Goal: Information Seeking & Learning: Learn about a topic

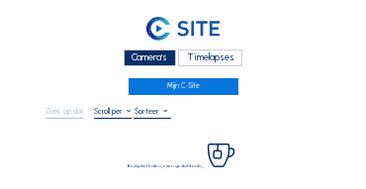
click at [152, 56] on div "Camera's" at bounding box center [150, 57] width 52 height 17
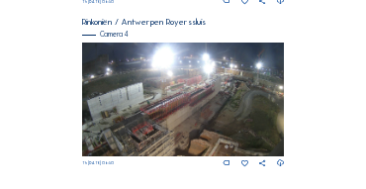
scroll to position [830, 0]
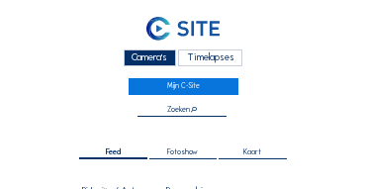
click at [147, 55] on div "Camera's" at bounding box center [150, 57] width 52 height 17
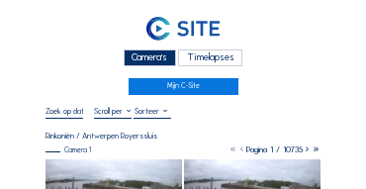
click at [132, 50] on div "Camera's" at bounding box center [150, 57] width 52 height 17
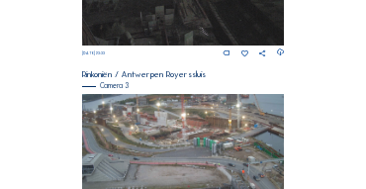
scroll to position [650, 0]
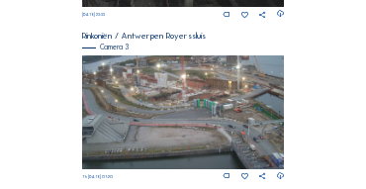
click at [184, 103] on img at bounding box center [183, 112] width 203 height 114
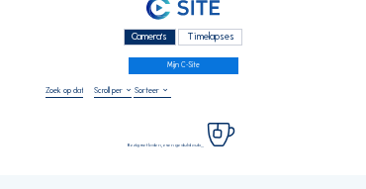
scroll to position [79, 0]
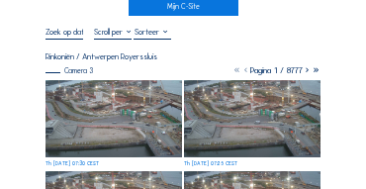
click at [100, 87] on img at bounding box center [113, 118] width 136 height 77
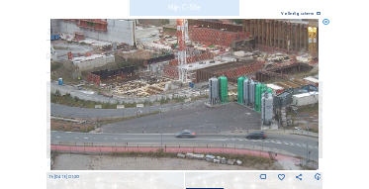
drag, startPoint x: 168, startPoint y: 104, endPoint x: 188, endPoint y: 108, distance: 20.2
click at [188, 108] on img at bounding box center [184, 94] width 269 height 151
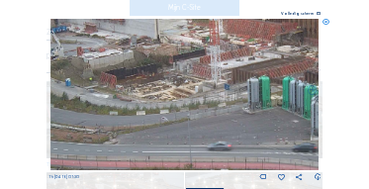
click at [326, 23] on icon at bounding box center [325, 22] width 7 height 7
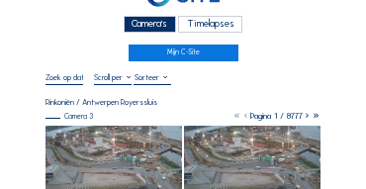
scroll to position [20, 0]
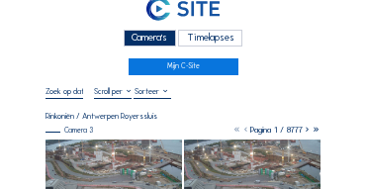
click at [150, 36] on div "Camera's" at bounding box center [150, 38] width 52 height 17
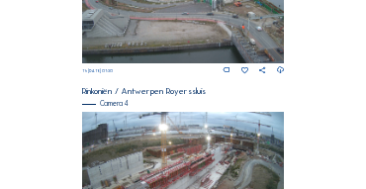
scroll to position [835, 0]
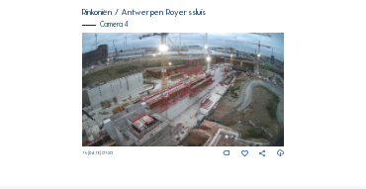
click at [244, 79] on img at bounding box center [183, 90] width 203 height 114
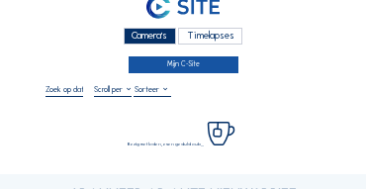
scroll to position [59, 0]
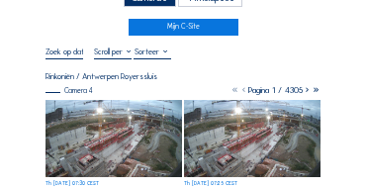
click at [132, 109] on img at bounding box center [113, 138] width 136 height 77
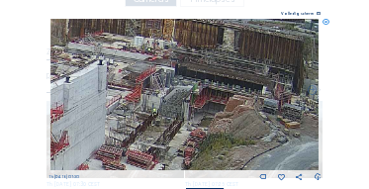
drag, startPoint x: 272, startPoint y: 94, endPoint x: 210, endPoint y: 125, distance: 69.4
click at [210, 125] on img at bounding box center [184, 94] width 269 height 151
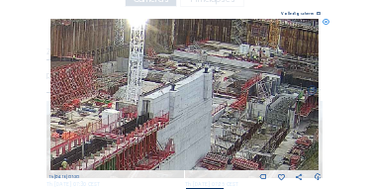
drag, startPoint x: 94, startPoint y: 90, endPoint x: 206, endPoint y: 99, distance: 112.0
click at [210, 99] on img at bounding box center [184, 94] width 269 height 151
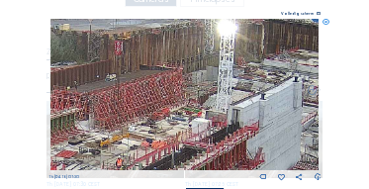
drag, startPoint x: 151, startPoint y: 87, endPoint x: 192, endPoint y: 93, distance: 41.0
click at [192, 93] on img at bounding box center [184, 94] width 269 height 151
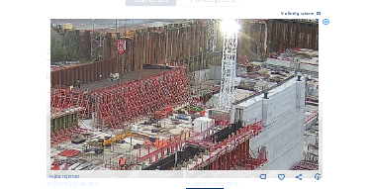
drag, startPoint x: 228, startPoint y: 100, endPoint x: 213, endPoint y: 75, distance: 28.8
click at [213, 75] on img at bounding box center [184, 94] width 269 height 151
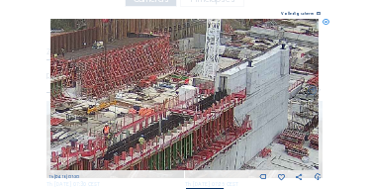
drag, startPoint x: 202, startPoint y: 93, endPoint x: 194, endPoint y: 64, distance: 29.7
click at [194, 64] on img at bounding box center [184, 94] width 269 height 151
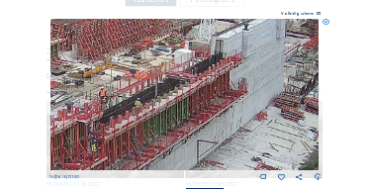
drag, startPoint x: 189, startPoint y: 93, endPoint x: 219, endPoint y: 52, distance: 50.8
click at [220, 48] on img at bounding box center [184, 94] width 269 height 151
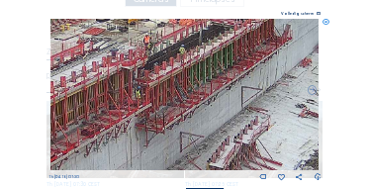
drag, startPoint x: 180, startPoint y: 86, endPoint x: 196, endPoint y: 75, distance: 19.2
click at [196, 75] on img at bounding box center [184, 94] width 269 height 151
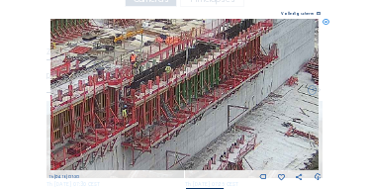
drag, startPoint x: 217, startPoint y: 68, endPoint x: 199, endPoint y: 93, distance: 31.0
click at [199, 93] on img at bounding box center [184, 94] width 269 height 151
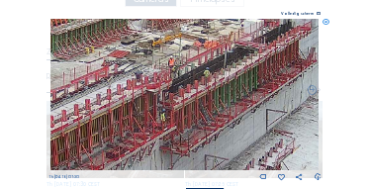
drag, startPoint x: 197, startPoint y: 92, endPoint x: 273, endPoint y: 93, distance: 76.1
click at [273, 92] on img at bounding box center [184, 94] width 269 height 151
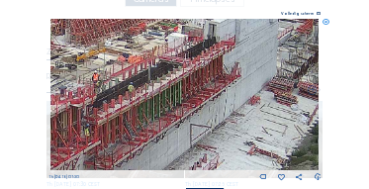
drag, startPoint x: 266, startPoint y: 93, endPoint x: 154, endPoint y: 108, distance: 112.7
click at [154, 108] on img at bounding box center [184, 94] width 269 height 151
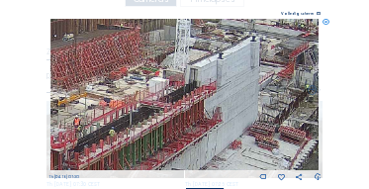
drag, startPoint x: 177, startPoint y: 83, endPoint x: 158, endPoint y: 127, distance: 48.3
click at [158, 127] on img at bounding box center [184, 94] width 269 height 151
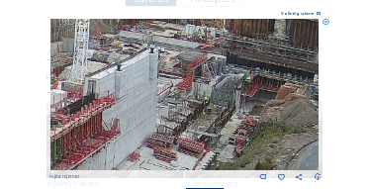
drag, startPoint x: 276, startPoint y: 131, endPoint x: 182, endPoint y: 143, distance: 94.6
click at [182, 143] on img at bounding box center [184, 94] width 269 height 151
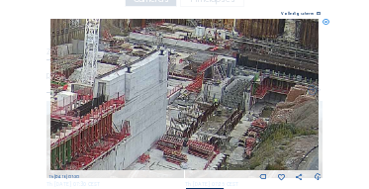
drag, startPoint x: 147, startPoint y: 128, endPoint x: 264, endPoint y: 121, distance: 116.9
click at [264, 121] on img at bounding box center [184, 94] width 269 height 151
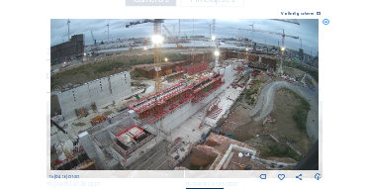
click at [324, 24] on icon at bounding box center [325, 22] width 7 height 7
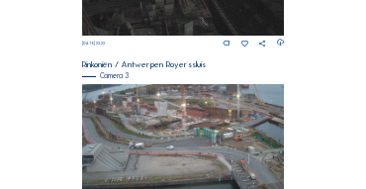
scroll to position [657, 0]
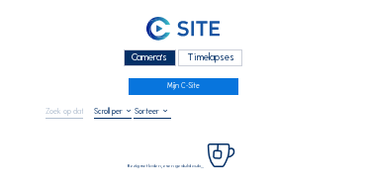
click at [136, 52] on div "Camera's" at bounding box center [150, 57] width 52 height 17
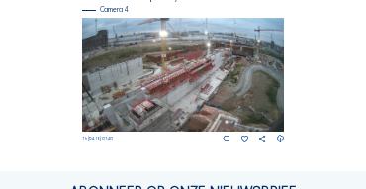
scroll to position [855, 0]
